Goal: Transaction & Acquisition: Purchase product/service

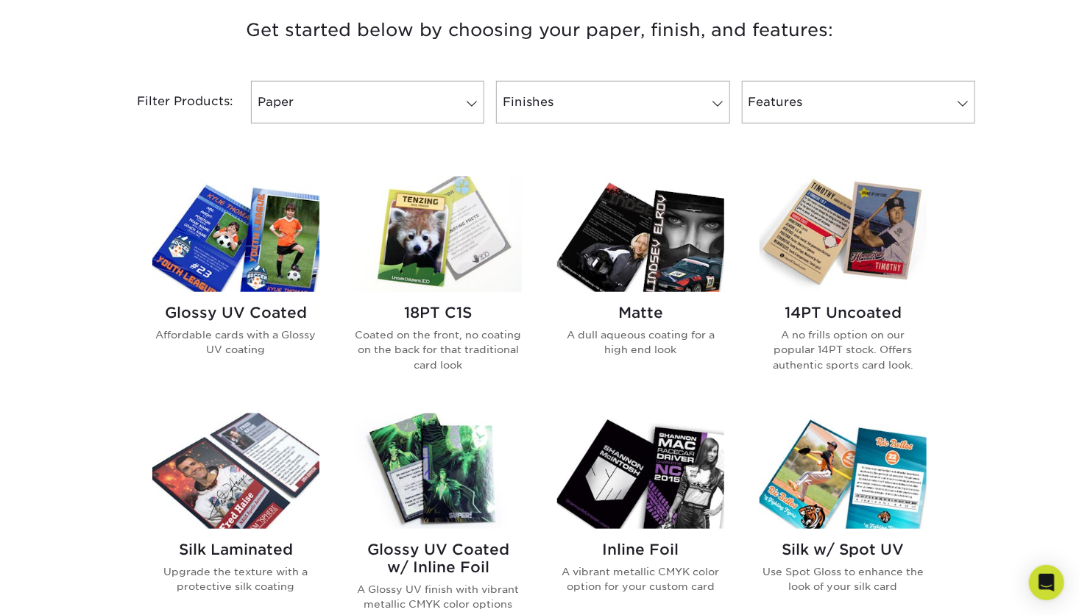
scroll to position [589, 0]
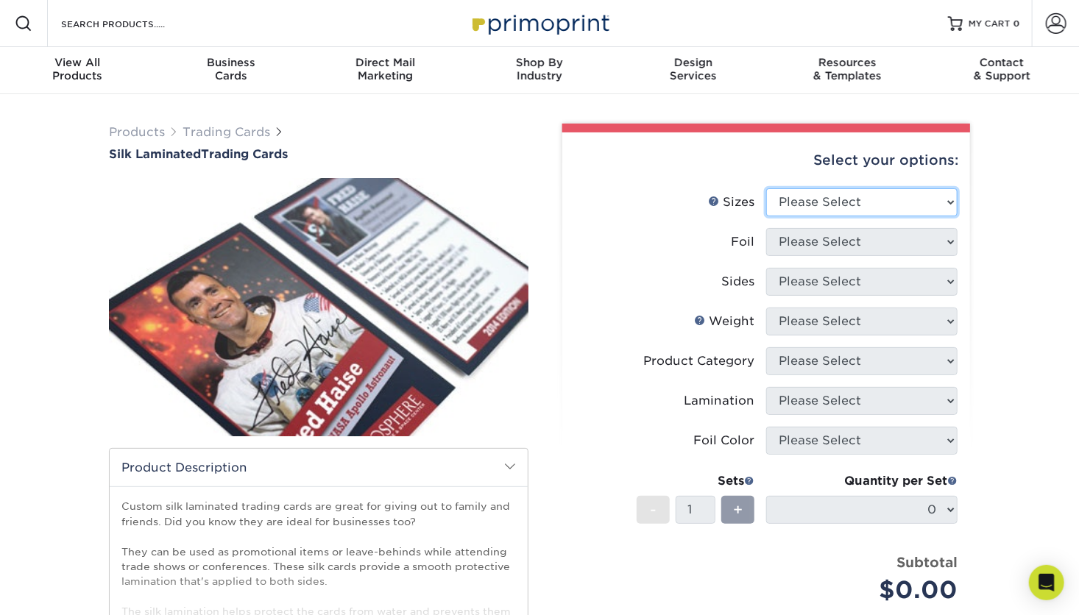
click at [858, 206] on select "Please Select 2.5" x 3.5"" at bounding box center [861, 202] width 191 height 28
select select "2.50x3.50"
click at [766, 188] on select "Please Select 2.5" x 3.5"" at bounding box center [861, 202] width 191 height 28
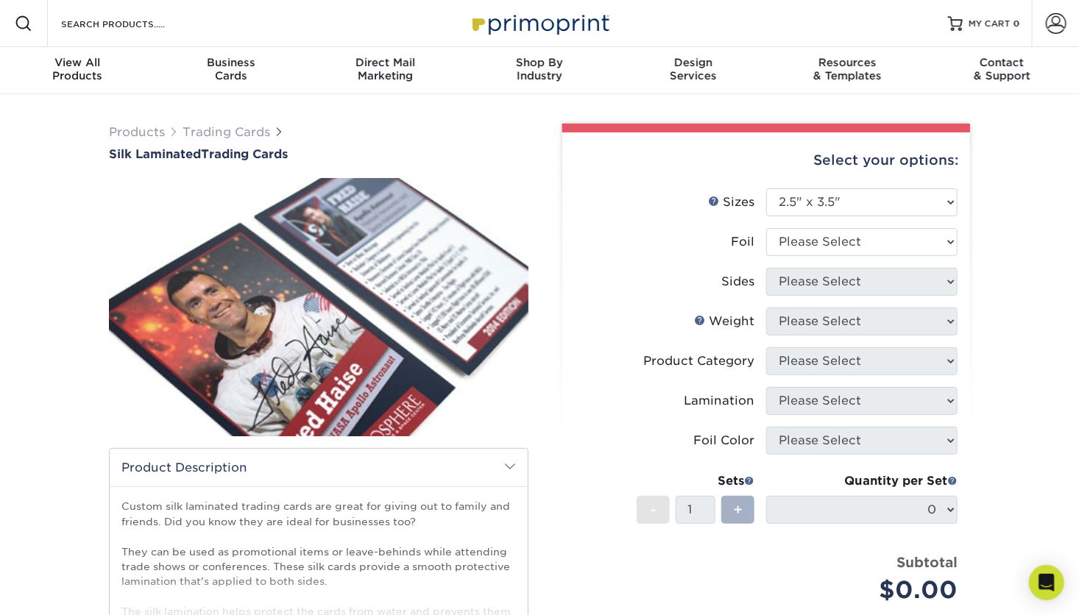
click at [740, 515] on span "+" at bounding box center [738, 510] width 10 height 22
click at [834, 240] on select "Please Select No Yes" at bounding box center [861, 242] width 191 height 28
select select "0"
click at [766, 228] on select "Please Select No Yes" at bounding box center [861, 242] width 191 height 28
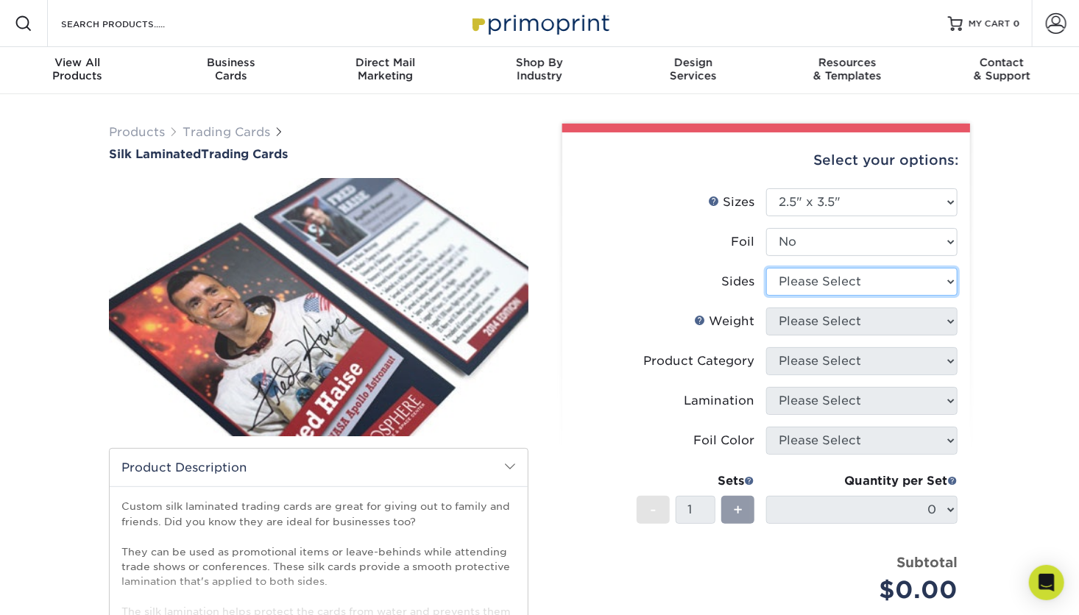
click at [828, 283] on select "Please Select Print Both Sides Print Front Only" at bounding box center [861, 282] width 191 height 28
select select "13abbda7-1d64-4f25-8bb2-c179b224825d"
click at [766, 268] on select "Please Select Print Both Sides Print Front Only" at bounding box center [861, 282] width 191 height 28
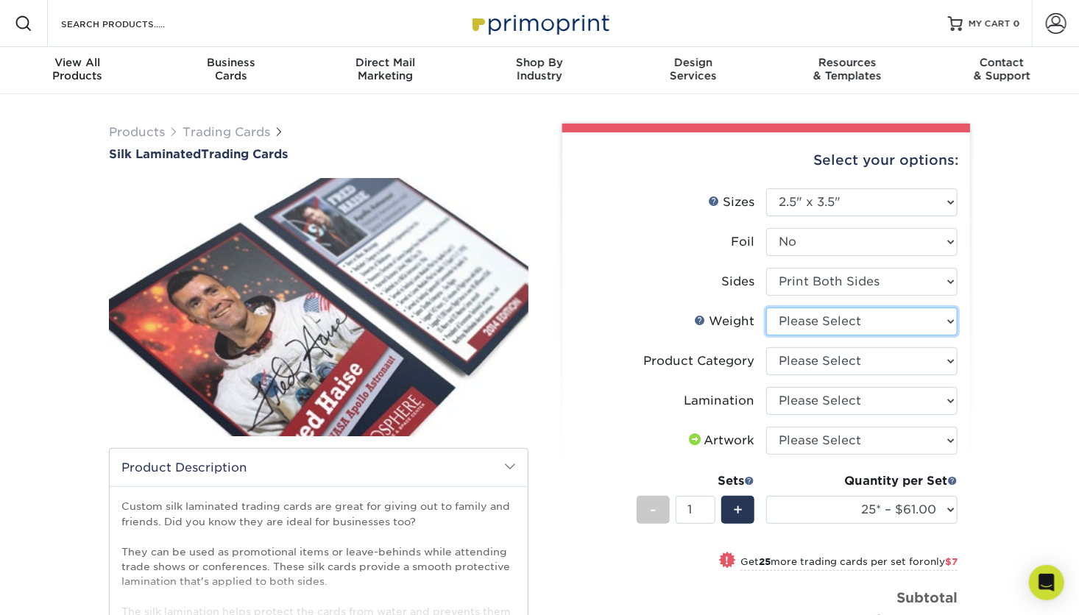
click at [875, 316] on select "Please Select 16PT" at bounding box center [861, 322] width 191 height 28
click at [754, 333] on label "Weight Help Weight" at bounding box center [670, 322] width 191 height 28
click at [797, 359] on select "Please Select Trading Cards" at bounding box center [861, 361] width 191 height 28
select select "c2f9bce9-36c2-409d-b101-c29d9d031e18"
click at [766, 347] on select "Please Select Trading Cards" at bounding box center [861, 361] width 191 height 28
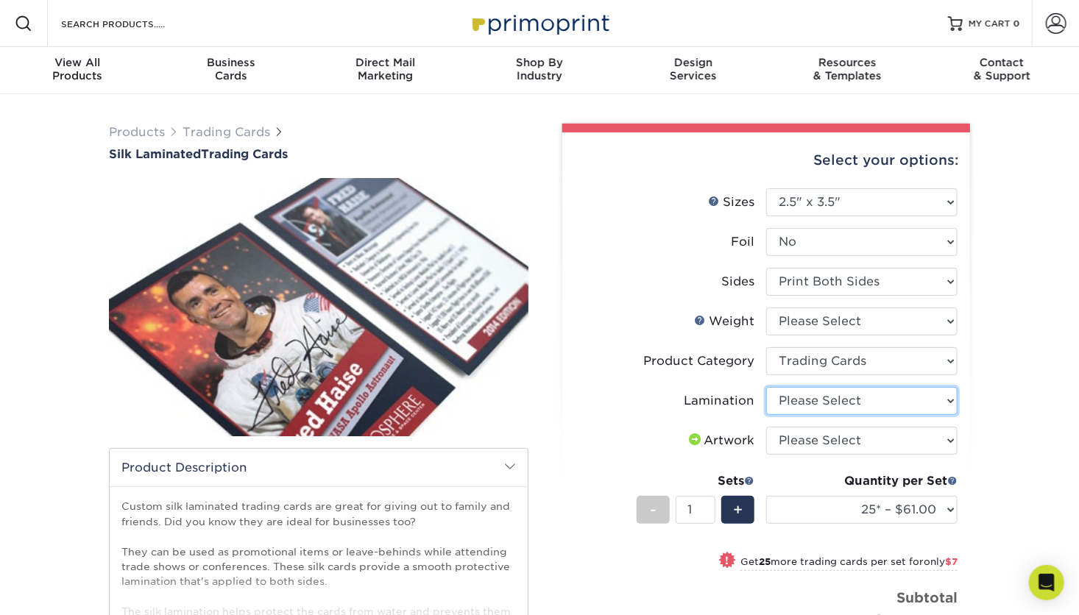
click at [835, 400] on select "Please Select Silk" at bounding box center [861, 401] width 191 height 28
select select "ccacb42f-45f7-42d3-bbd3-7c8421cf37f0"
click at [766, 387] on select "Please Select Silk" at bounding box center [861, 401] width 191 height 28
click at [836, 433] on select "Please Select I will upload files I need a design - $100" at bounding box center [861, 441] width 191 height 28
select select "upload"
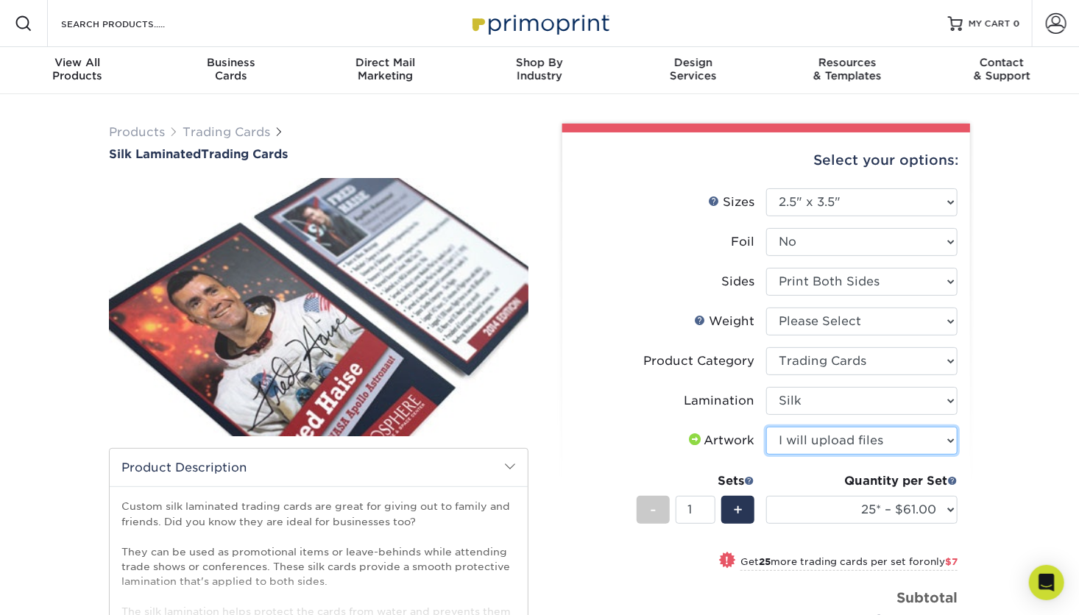
click at [766, 427] on select "Please Select I will upload files I need a design - $100" at bounding box center [861, 441] width 191 height 28
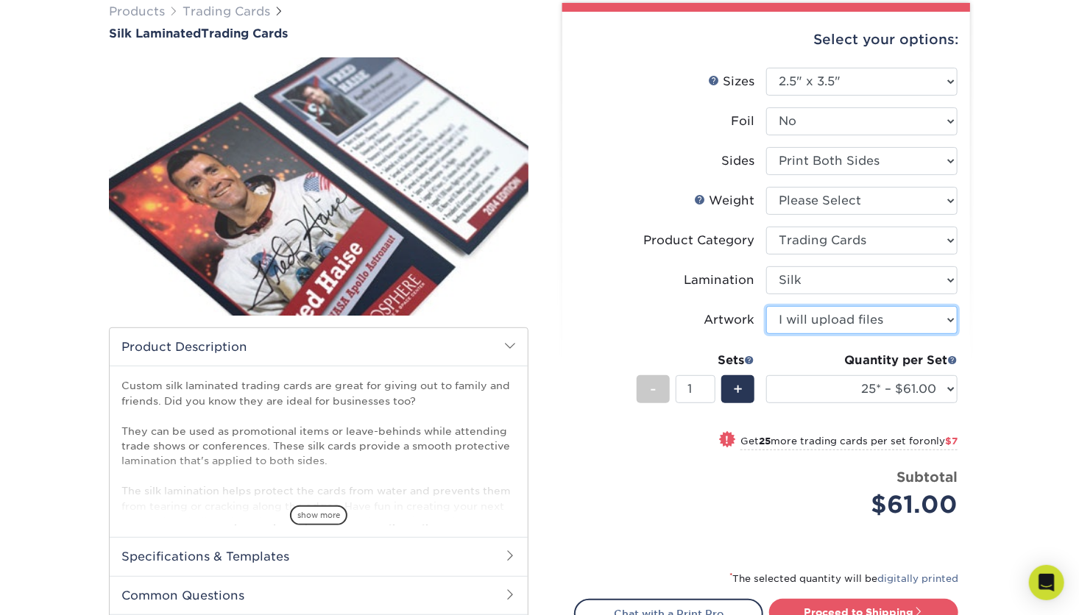
scroll to position [147, 0]
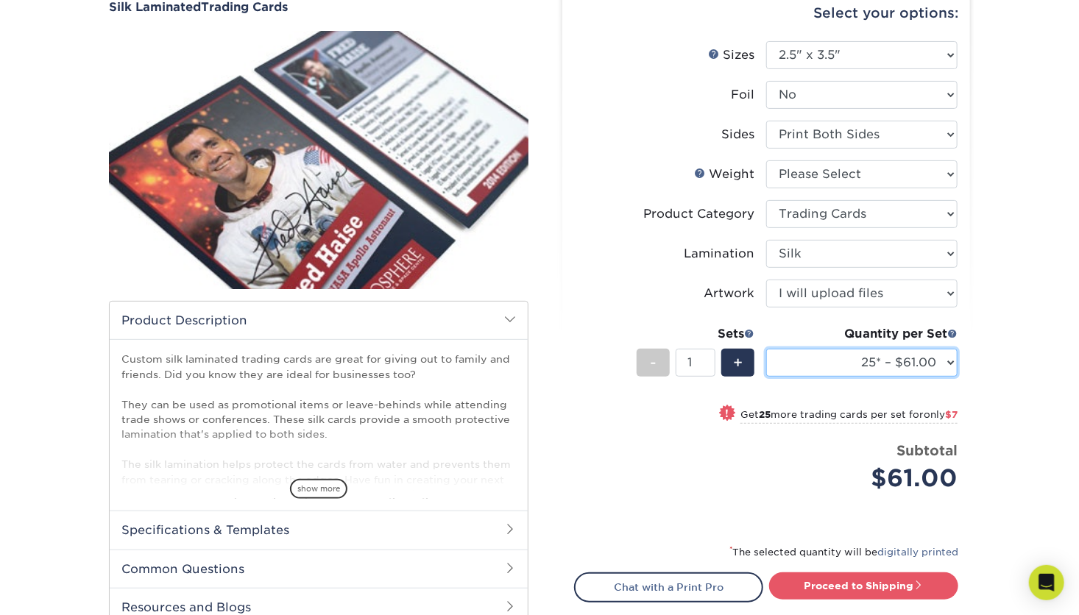
click at [840, 364] on select "25* – $61.00 50* – $68.00 75* – $74.00 100* – $81.00 250* – $88.00 500 – $98.00…" at bounding box center [861, 363] width 191 height 28
select select "75* – $74.00"
click at [766, 349] on select "25* – $61.00 50* – $68.00 75* – $74.00 100* – $81.00 250* – $88.00 500 – $98.00…" at bounding box center [861, 363] width 191 height 28
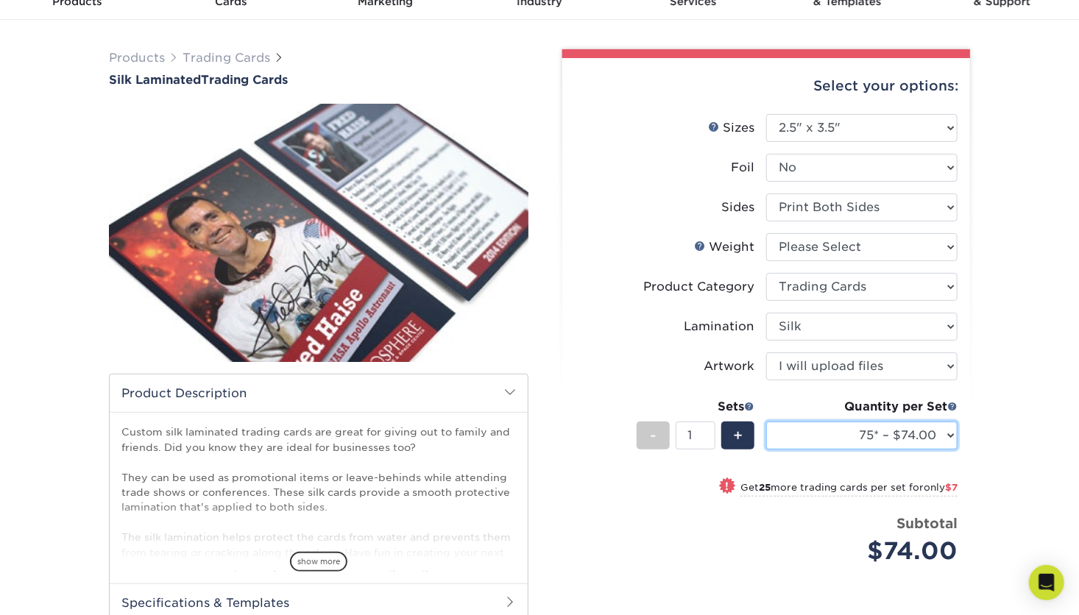
scroll to position [0, 0]
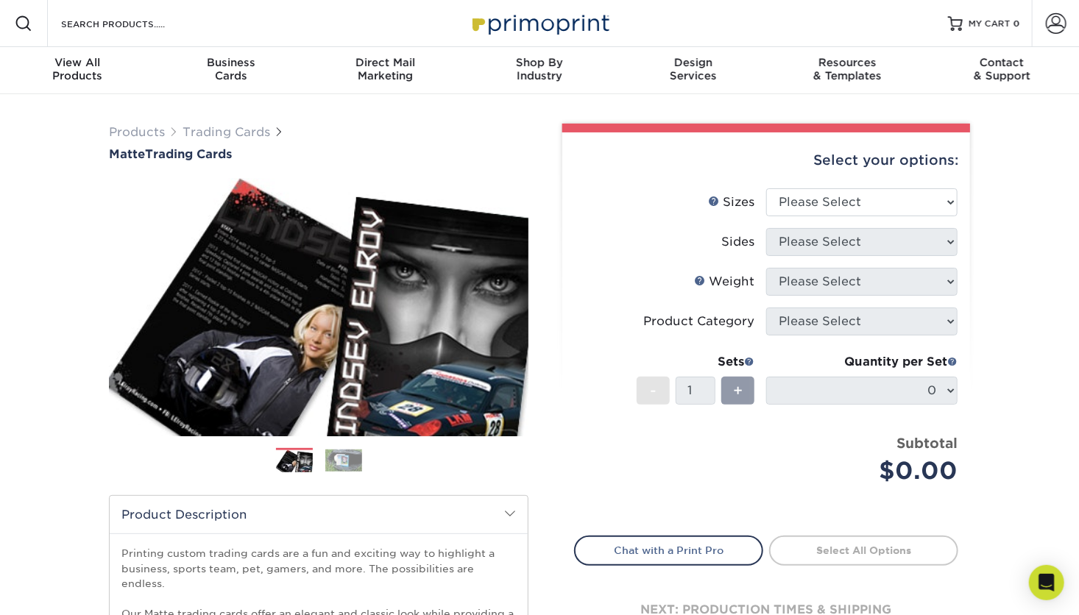
click at [342, 463] on img at bounding box center [343, 461] width 37 height 22
